Goal: Task Accomplishment & Management: Manage account settings

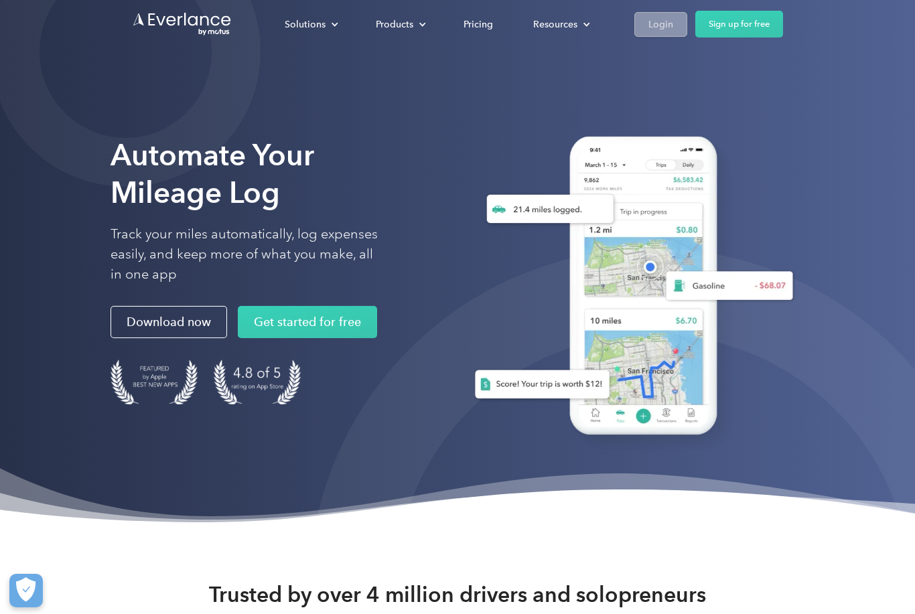
click at [653, 29] on div "Login" at bounding box center [661, 24] width 25 height 17
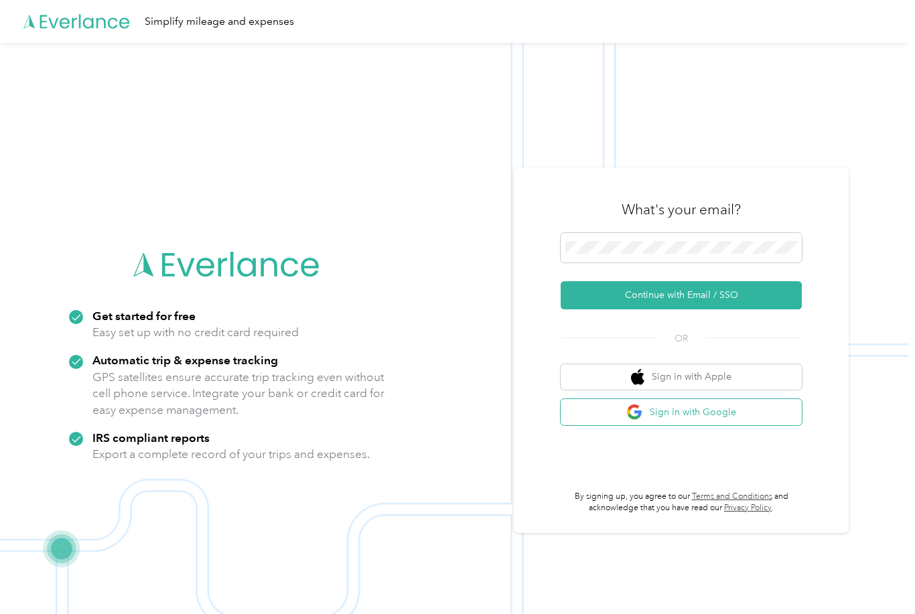
click at [693, 425] on button "Sign in with Google" at bounding box center [681, 412] width 241 height 26
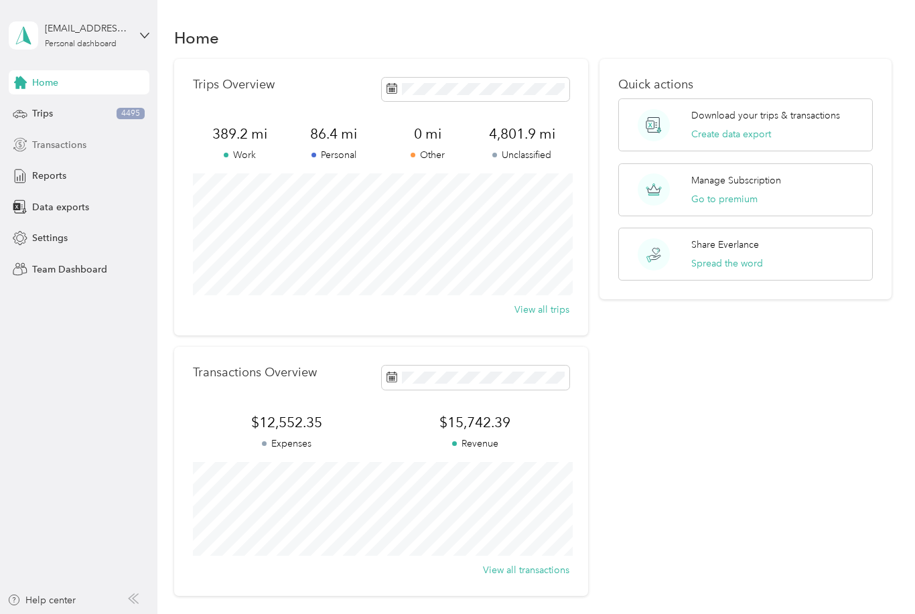
click at [78, 148] on span "Transactions" at bounding box center [59, 145] width 54 height 14
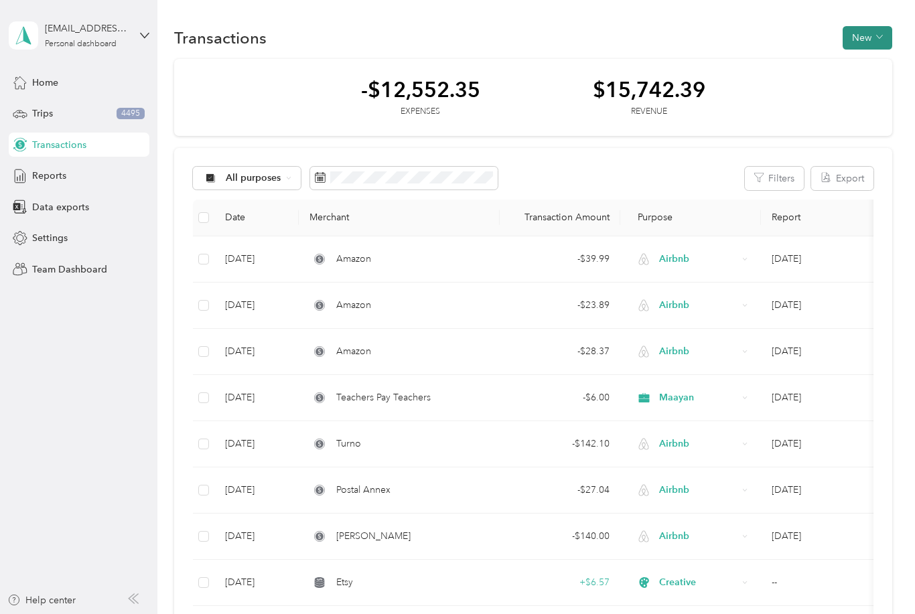
click at [872, 38] on button "New" at bounding box center [868, 37] width 50 height 23
click at [868, 66] on span "Expense" at bounding box center [871, 63] width 36 height 14
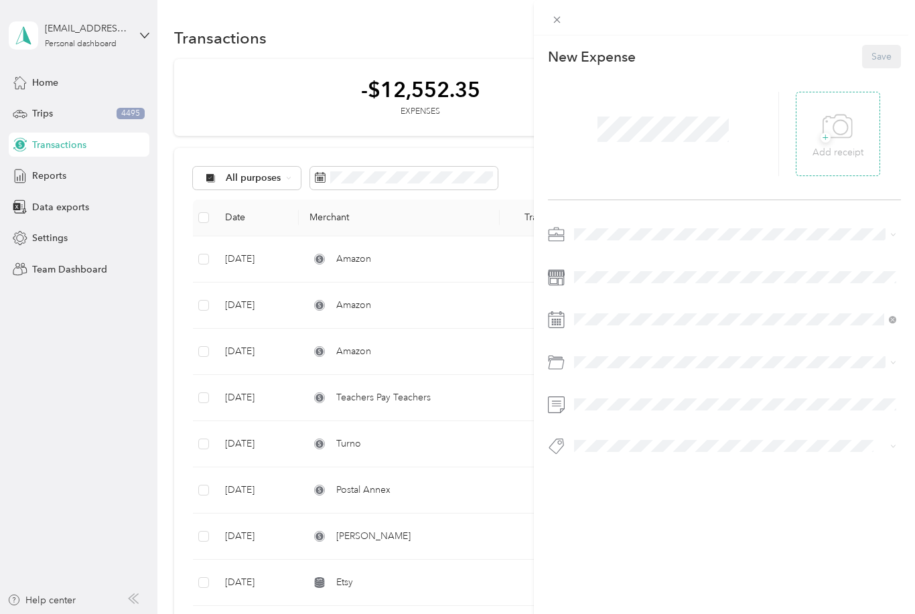
click at [839, 145] on icon at bounding box center [838, 127] width 30 height 37
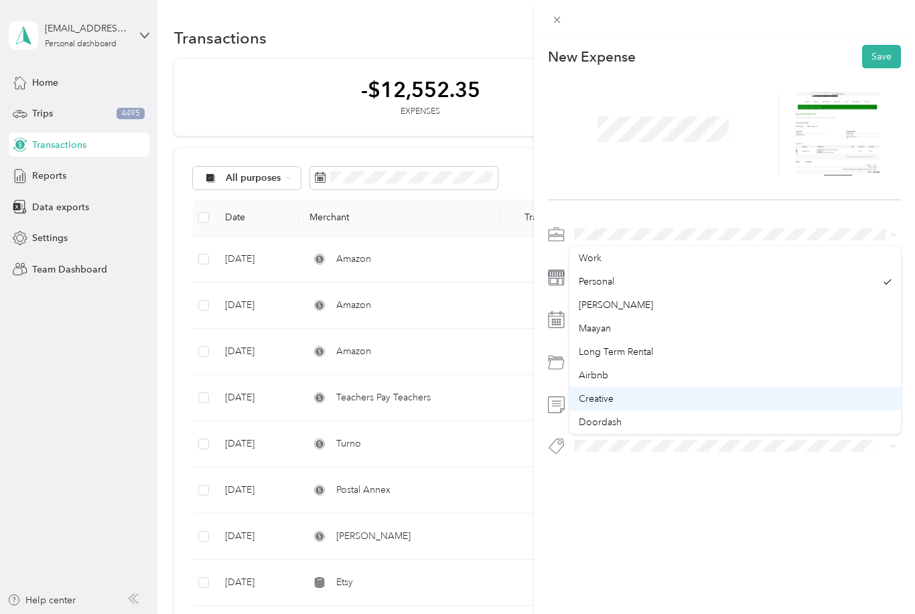
click at [624, 405] on div "Creative" at bounding box center [735, 399] width 313 height 14
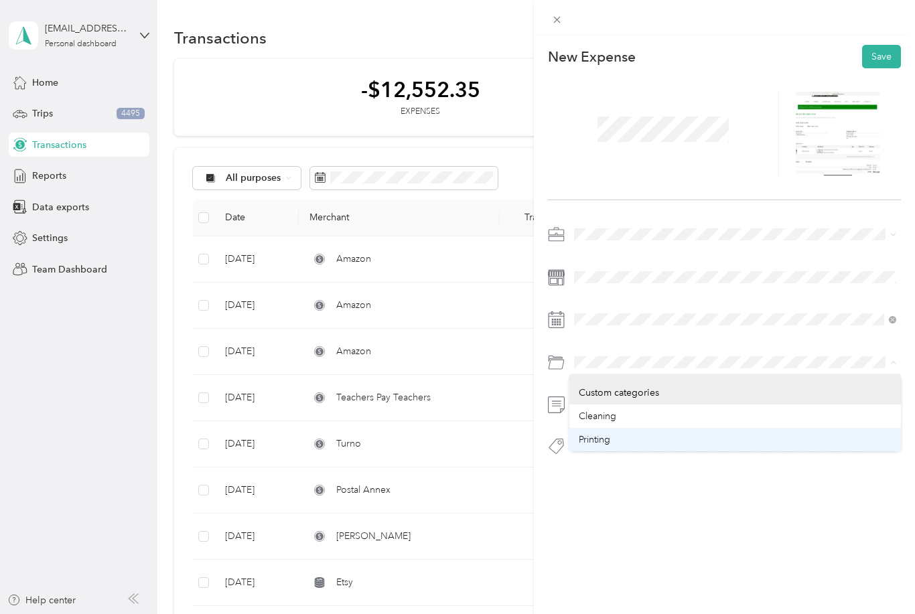
click at [626, 447] on div "Printing" at bounding box center [735, 440] width 313 height 14
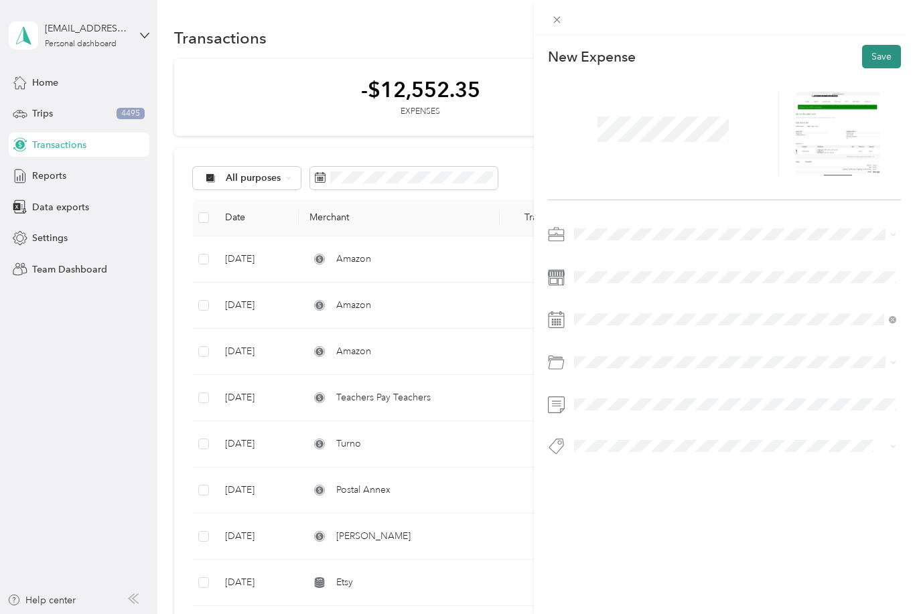
click at [899, 60] on button "Save" at bounding box center [881, 56] width 39 height 23
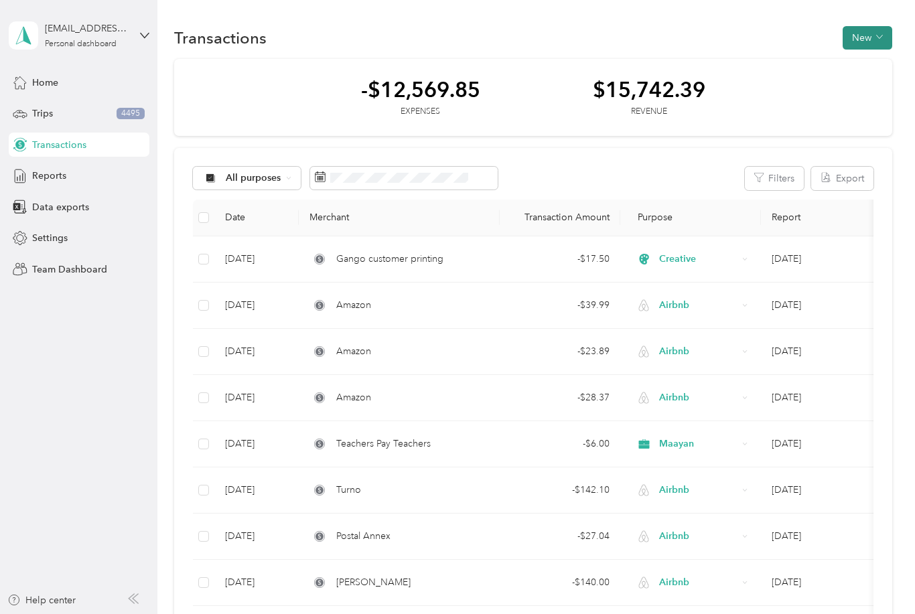
click at [883, 40] on icon "button" at bounding box center [879, 37] width 7 height 7
click at [888, 91] on span "Revenue" at bounding box center [871, 87] width 37 height 14
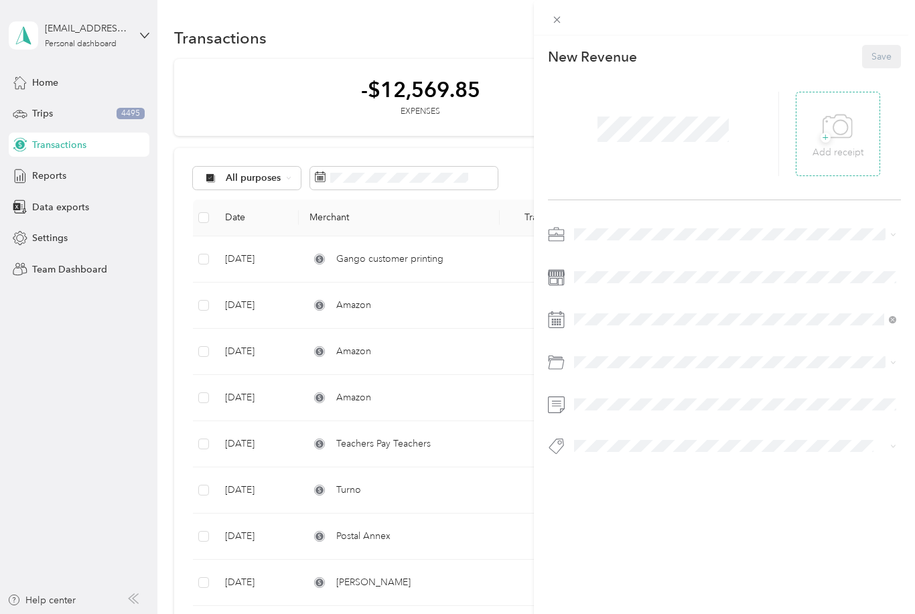
click at [830, 127] on icon at bounding box center [838, 127] width 30 height 37
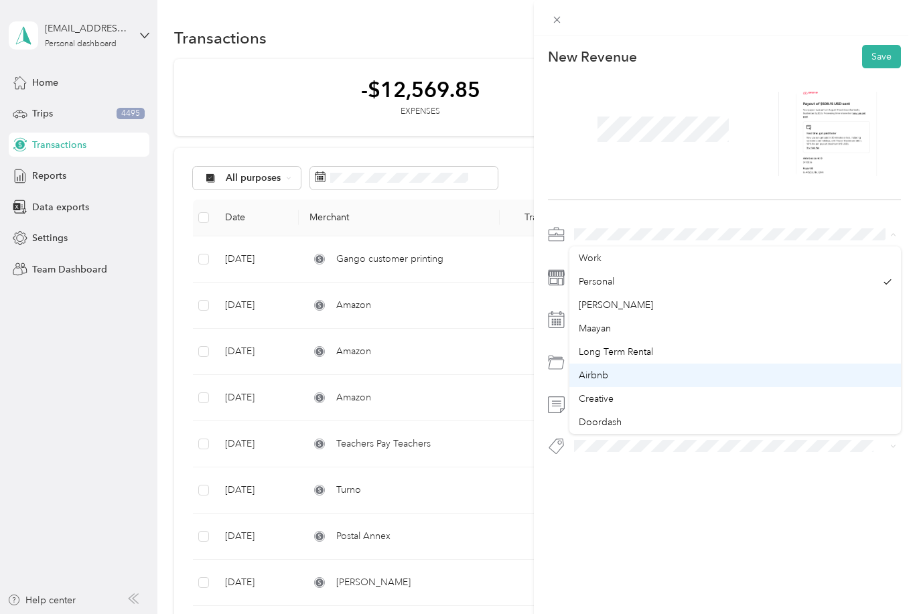
click at [626, 374] on div "Airbnb" at bounding box center [735, 376] width 313 height 14
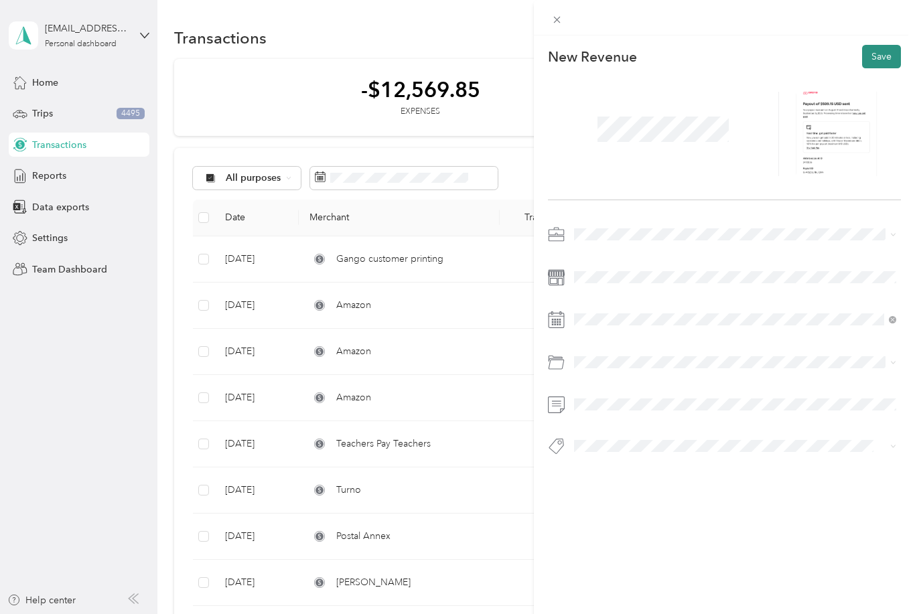
click at [890, 57] on button "Save" at bounding box center [881, 56] width 39 height 23
